Goal: Find contact information: Find contact information

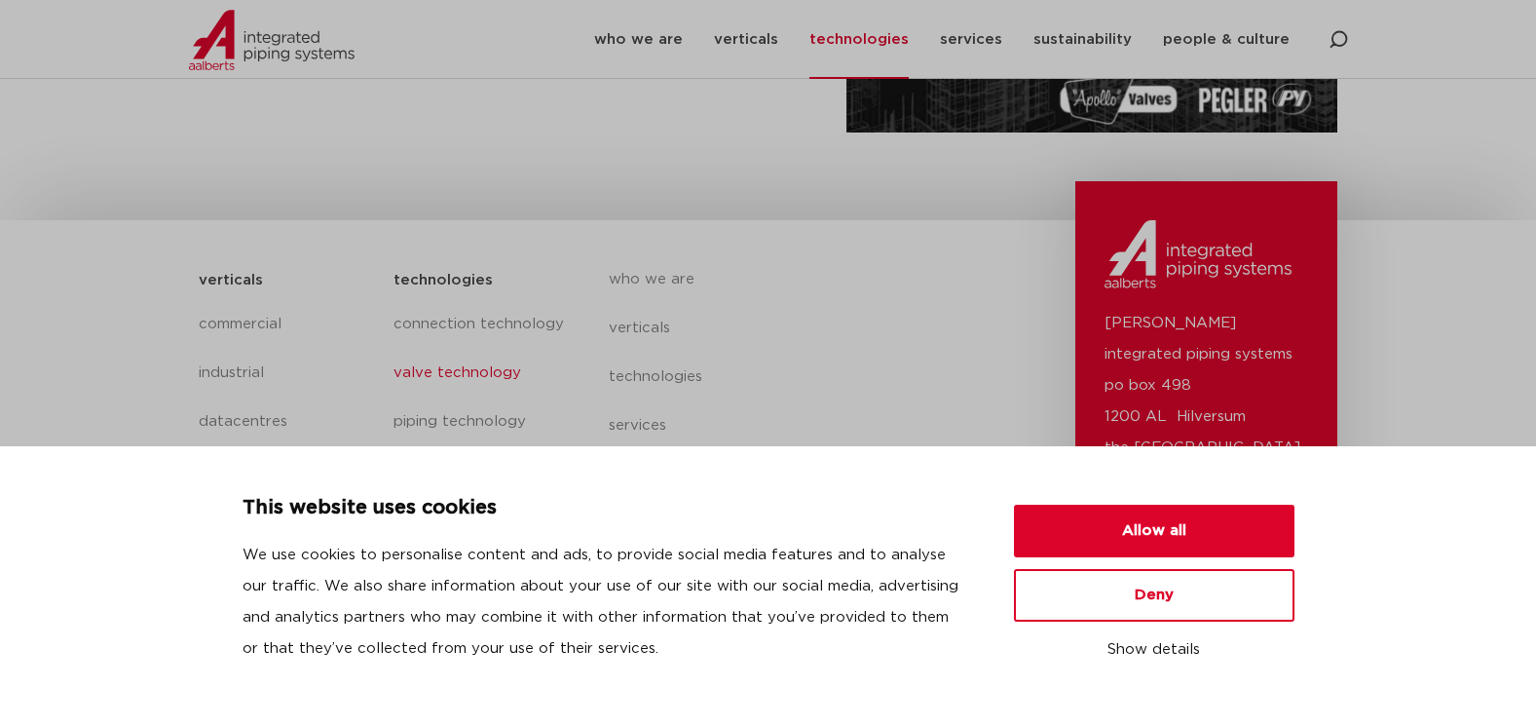
scroll to position [575, 0]
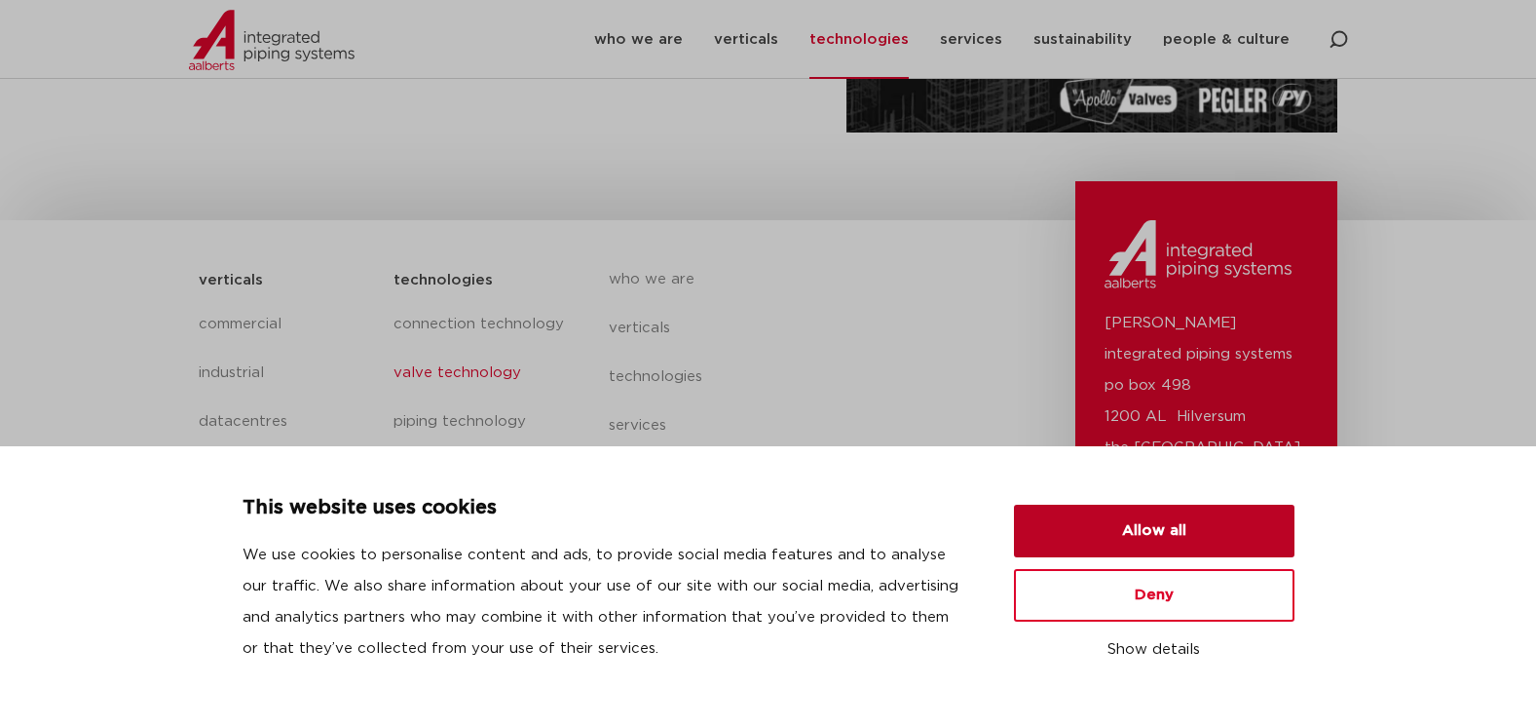
click at [1112, 525] on button "Allow all" at bounding box center [1154, 531] width 281 height 53
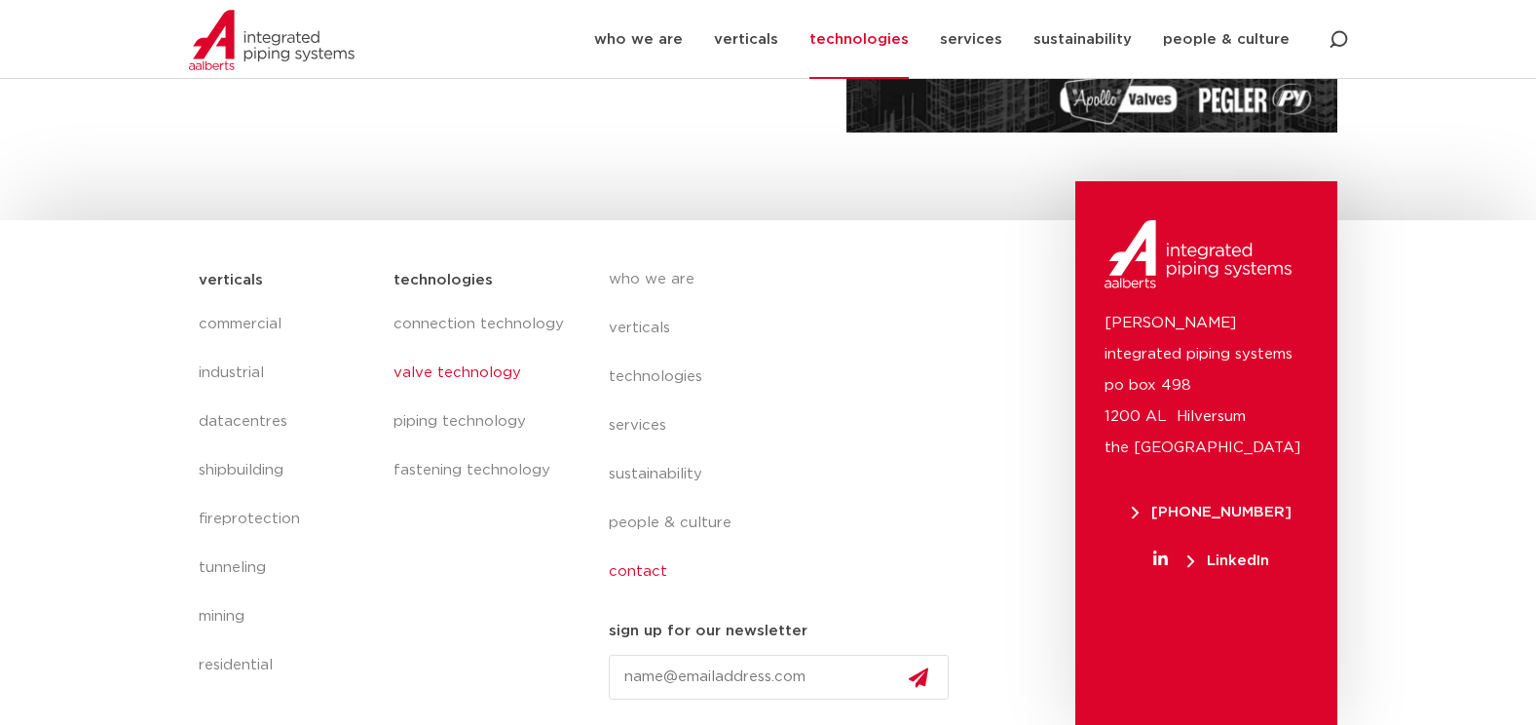
click at [648, 571] on link "contact" at bounding box center [787, 571] width 357 height 49
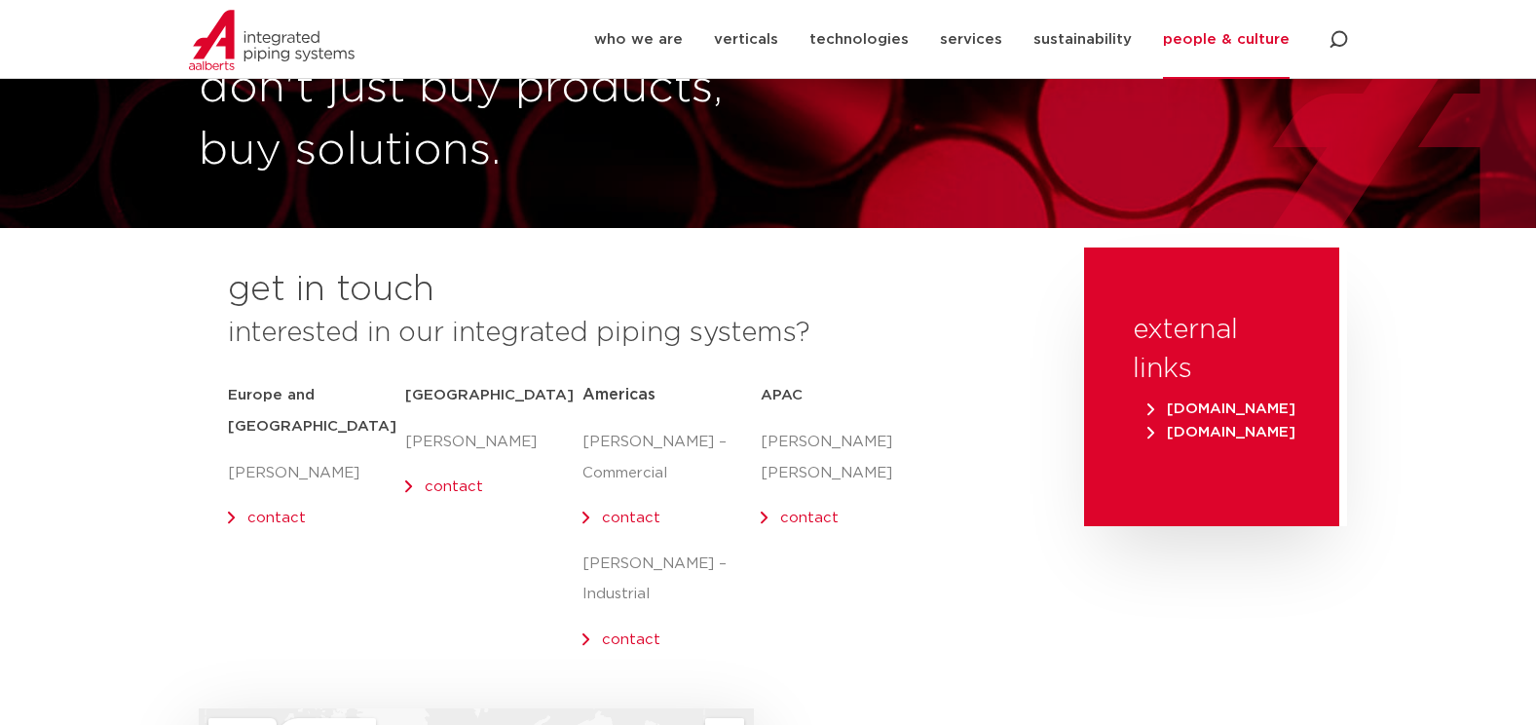
scroll to position [97, 0]
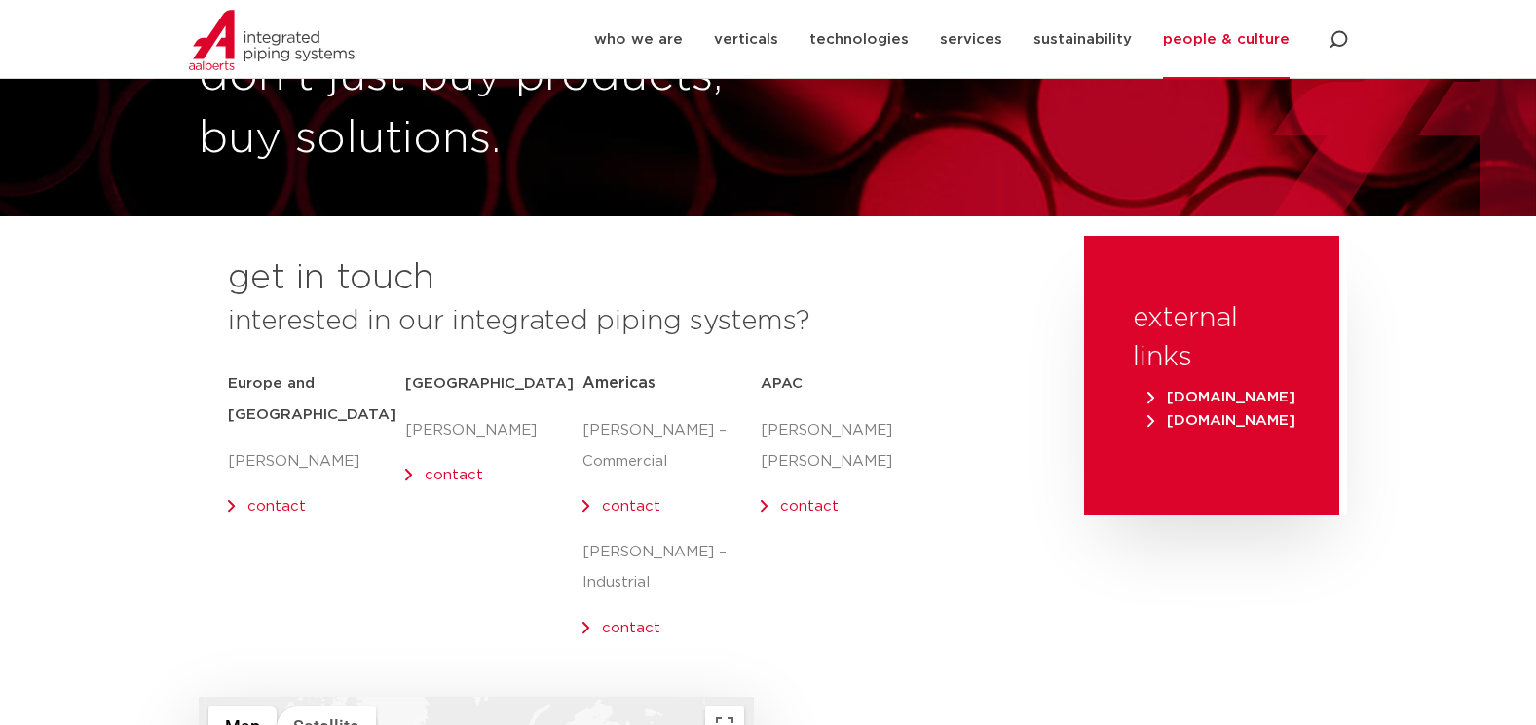
click at [632, 503] on link "contact" at bounding box center [631, 506] width 58 height 15
click at [629, 621] on link "contact" at bounding box center [631, 628] width 58 height 15
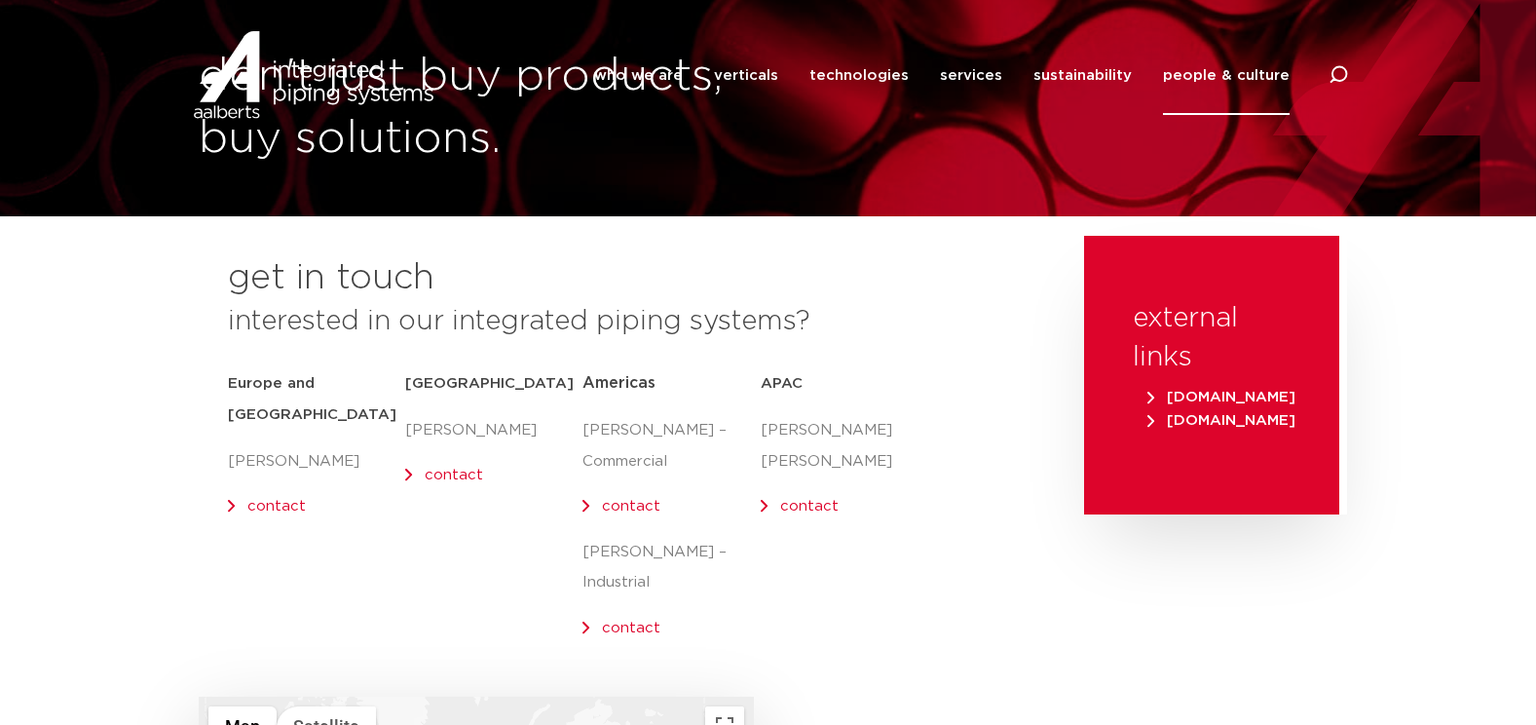
scroll to position [0, 0]
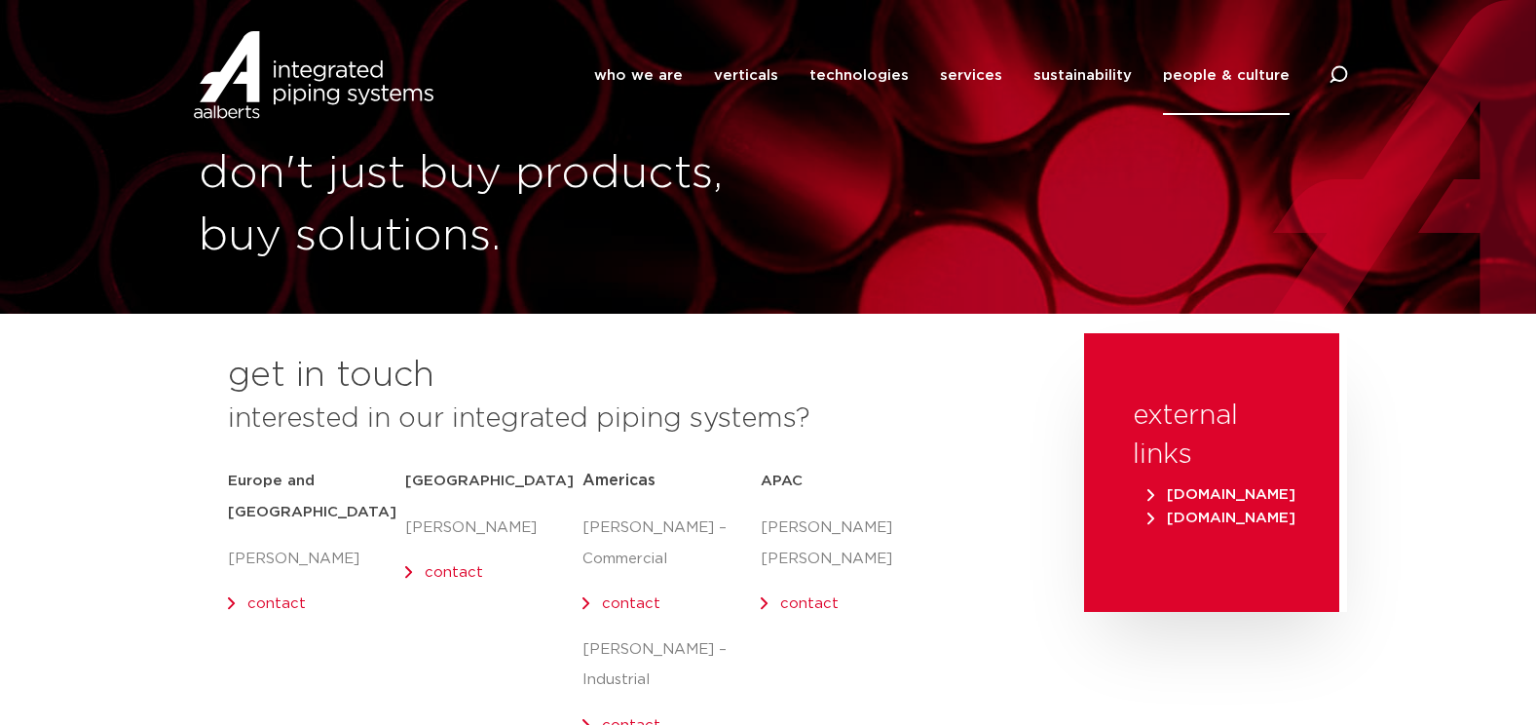
click at [643, 602] on link "contact" at bounding box center [631, 603] width 58 height 15
